Goal: Navigation & Orientation: Go to known website

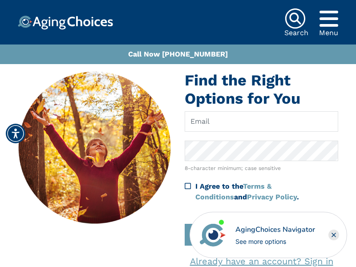
scroll to position [338, 0]
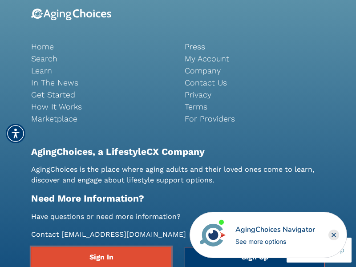
click at [101, 257] on link "Sign In" at bounding box center [101, 257] width 140 height 20
